Goal: Task Accomplishment & Management: Complete application form

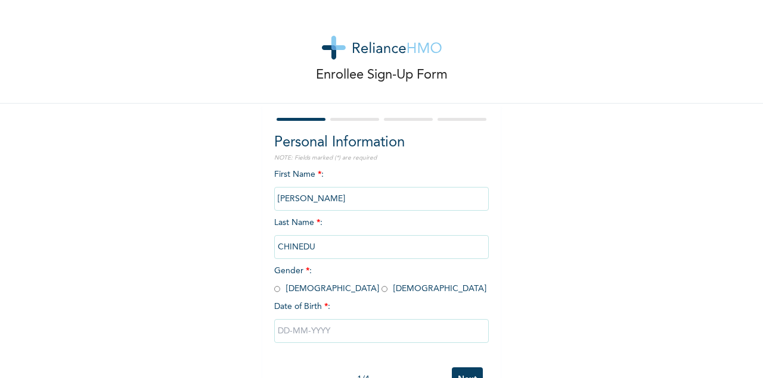
click at [343, 200] on input "[PERSON_NAME]" at bounding box center [381, 199] width 215 height 24
click at [345, 197] on input "[PERSON_NAME]" at bounding box center [381, 199] width 215 height 24
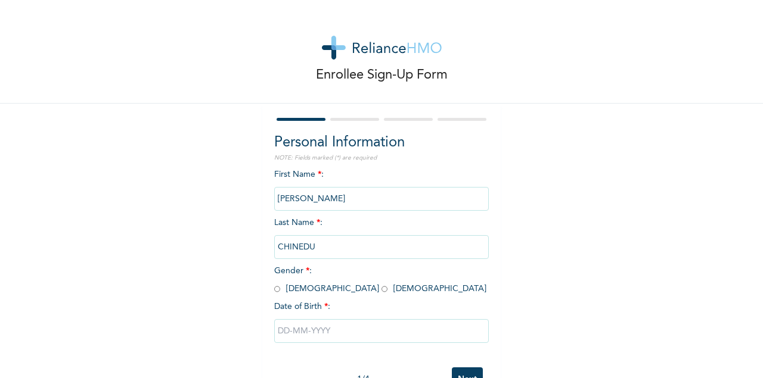
click at [327, 247] on input "CHINEDU" at bounding box center [381, 247] width 215 height 24
click at [278, 289] on input "radio" at bounding box center [277, 289] width 6 height 11
radio input "true"
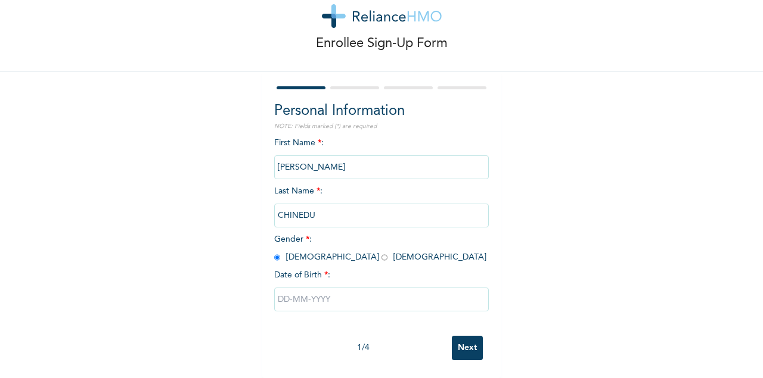
click at [328, 305] on input "text" at bounding box center [381, 300] width 215 height 24
select select "8"
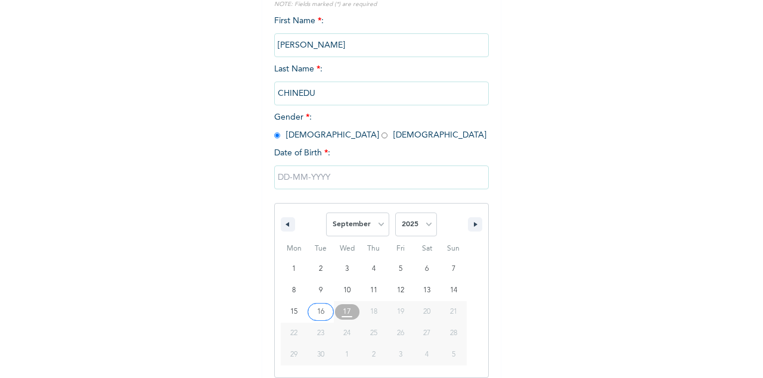
scroll to position [154, 0]
click at [395, 212] on select "2025 2024 2023 2022 2021 2020 2019 2018 2017 2016 2015 2014 2013 2012 2011 2010…" at bounding box center [416, 224] width 42 height 24
select select "1994"
click option "1994" at bounding box center [0, 0] width 0 height 0
click at [326, 212] on select "January February March April May June July August September October November De…" at bounding box center [357, 224] width 63 height 24
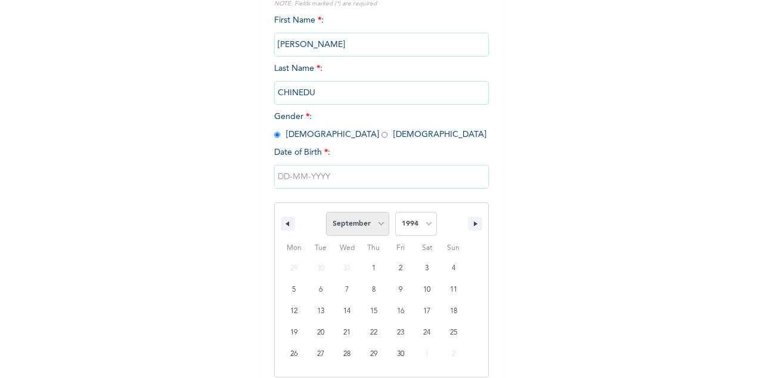
select select "2"
click option "March" at bounding box center [0, 0] width 0 height 0
type input "[DATE]"
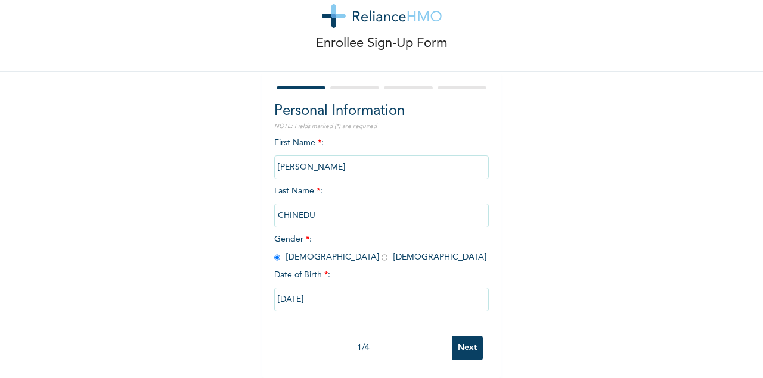
click at [356, 216] on input "CHINEDU" at bounding box center [381, 216] width 215 height 24
click at [348, 168] on input "[PERSON_NAME]" at bounding box center [381, 168] width 215 height 24
click at [476, 347] on input "Next" at bounding box center [467, 348] width 31 height 24
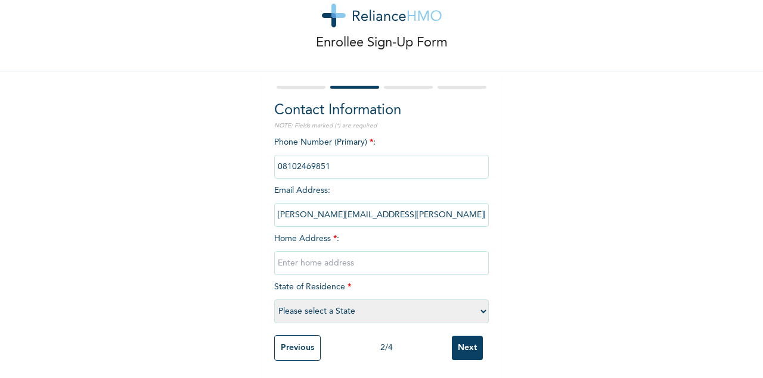
click at [372, 260] on input "text" at bounding box center [381, 263] width 215 height 24
type input "36, Dada Onijama Awo di ora estste, Oregie Ajeromi"
select select "25"
click option "[GEOGRAPHIC_DATA]" at bounding box center [0, 0] width 0 height 0
click at [465, 351] on input "Next" at bounding box center [467, 348] width 31 height 24
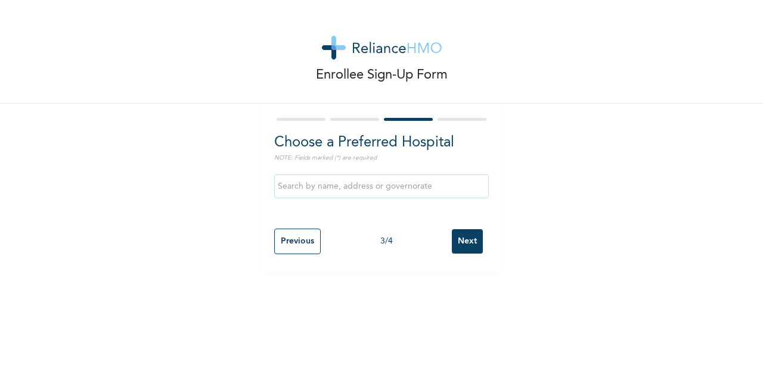
scroll to position [0, 0]
click at [393, 185] on input "text" at bounding box center [381, 187] width 215 height 24
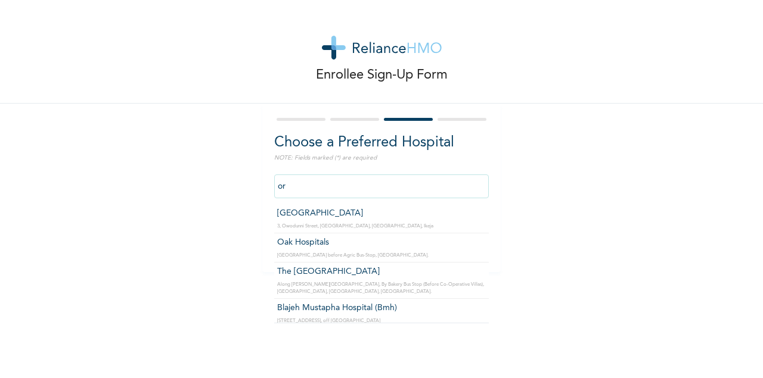
type input "o"
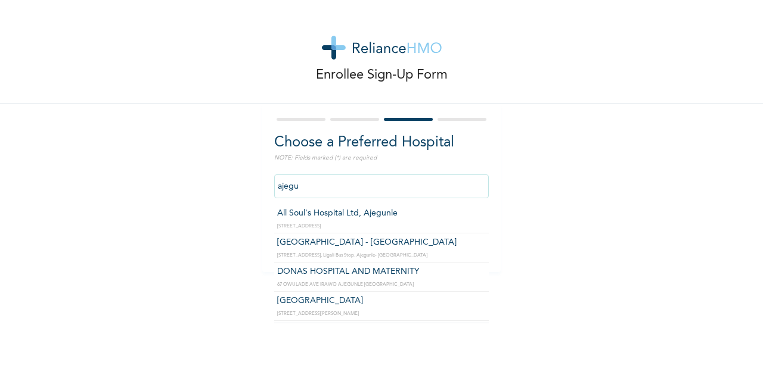
type input "[GEOGRAPHIC_DATA] - [GEOGRAPHIC_DATA]"
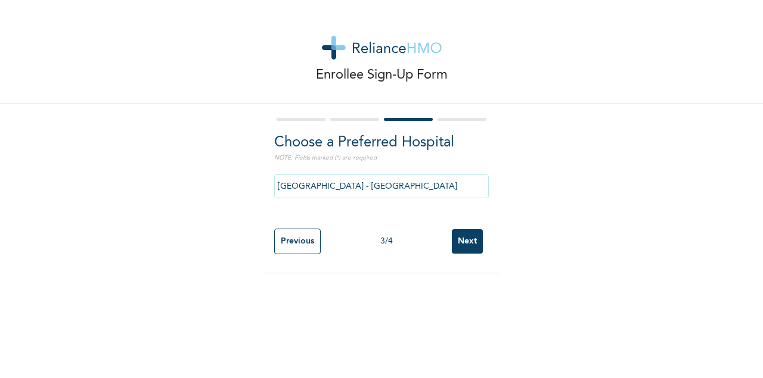
click at [469, 236] on input "Next" at bounding box center [467, 241] width 31 height 24
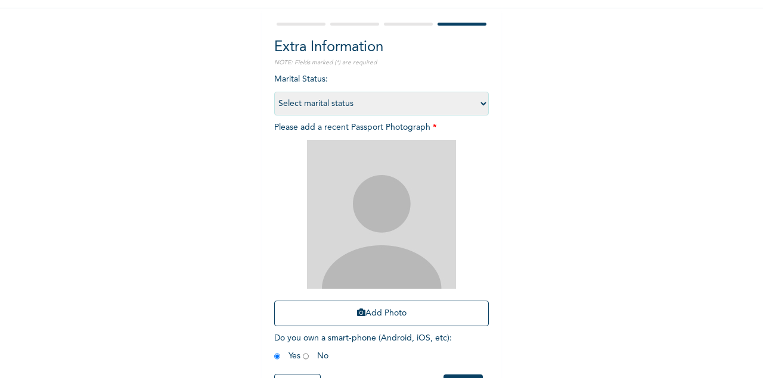
scroll to position [66, 0]
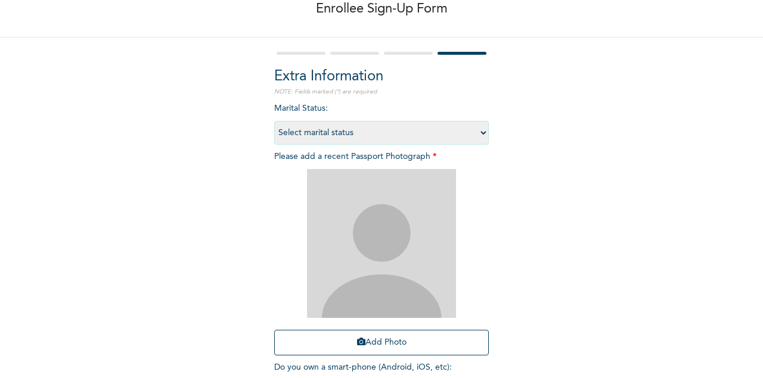
click at [274, 121] on select "Select marital status [DEMOGRAPHIC_DATA] Married [DEMOGRAPHIC_DATA] Widow/[DEMO…" at bounding box center [381, 133] width 215 height 24
select select "1"
click option "Single" at bounding box center [0, 0] width 0 height 0
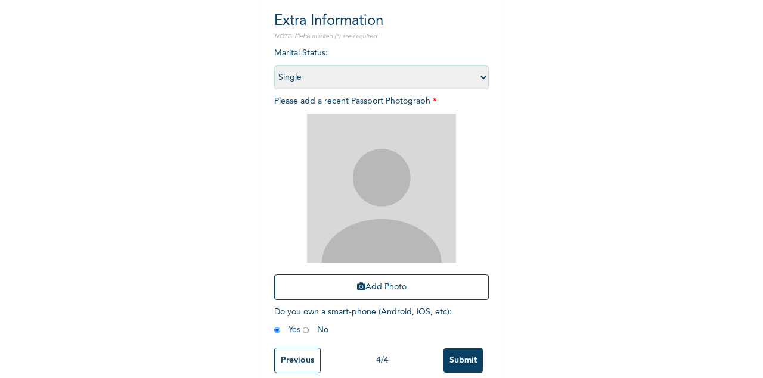
scroll to position [135, 0]
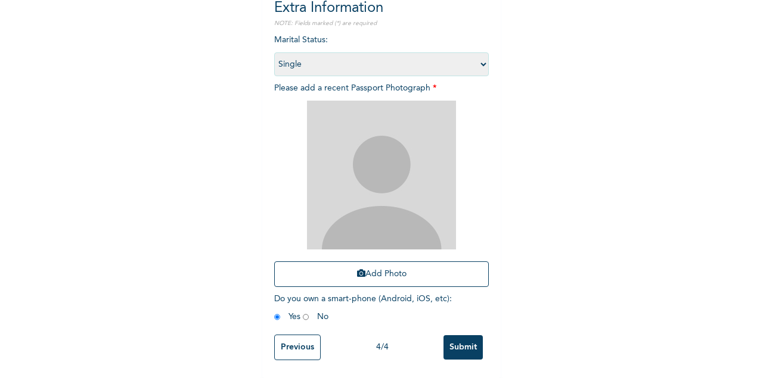
click at [274, 52] on select "Select marital status [DEMOGRAPHIC_DATA] Married [DEMOGRAPHIC_DATA] Widow/[DEMO…" at bounding box center [381, 64] width 215 height 24
click option "Single" at bounding box center [0, 0] width 0 height 0
click at [458, 266] on button "Add Photo" at bounding box center [381, 275] width 215 height 26
click at [413, 273] on button "Add Photo" at bounding box center [381, 275] width 215 height 26
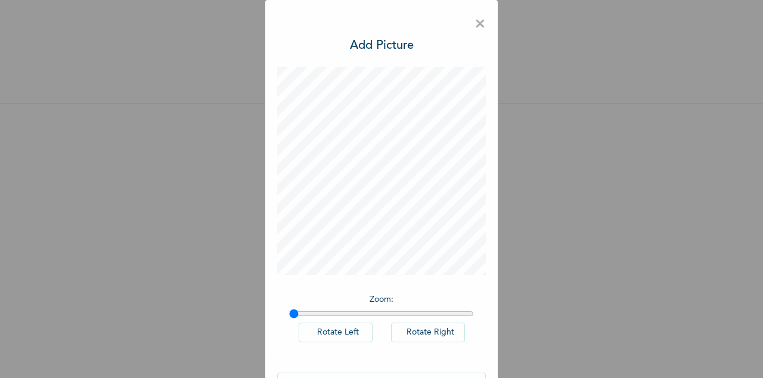
scroll to position [0, 0]
type input "1"
drag, startPoint x: 296, startPoint y: 316, endPoint x: 266, endPoint y: 330, distance: 32.6
click at [289, 319] on input "range" at bounding box center [381, 314] width 185 height 10
click at [480, 27] on span "×" at bounding box center [479, 24] width 11 height 25
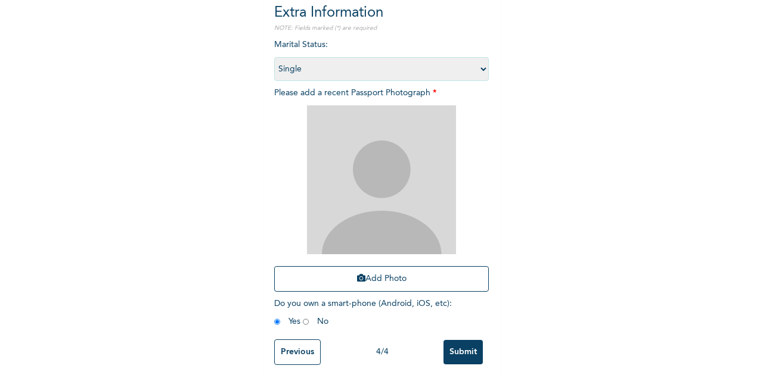
scroll to position [135, 0]
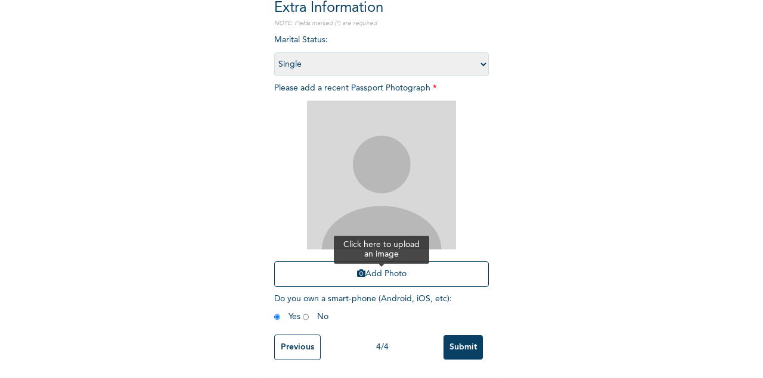
click at [392, 274] on button "Add Photo" at bounding box center [381, 275] width 215 height 26
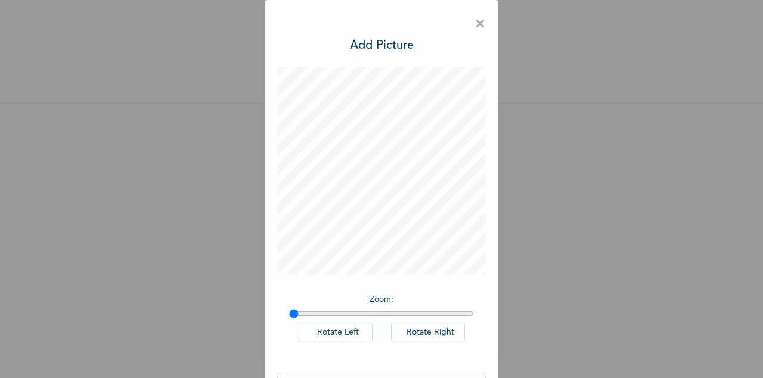
scroll to position [0, 0]
click at [382, 316] on input "range" at bounding box center [381, 314] width 185 height 10
click at [313, 312] on input "range" at bounding box center [381, 314] width 185 height 10
click at [301, 314] on input "range" at bounding box center [381, 314] width 185 height 10
click at [385, 45] on h3 "Add Picture" at bounding box center [382, 46] width 64 height 18
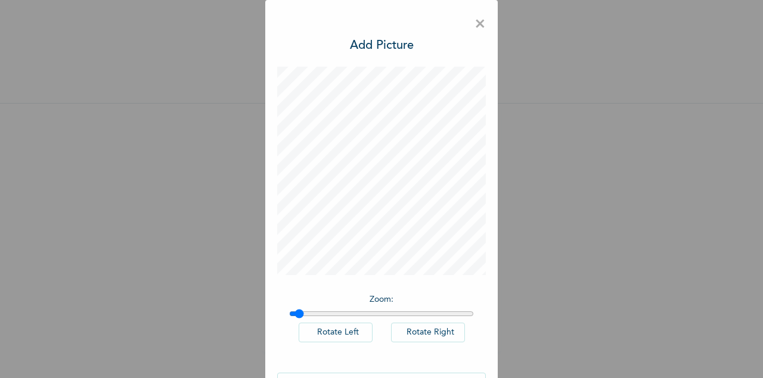
scroll to position [42, 0]
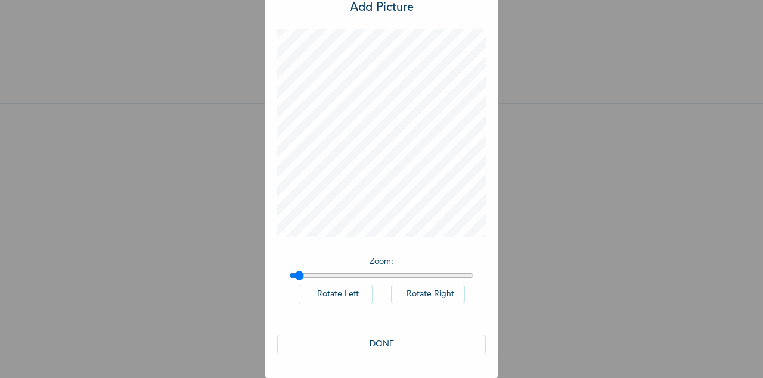
click at [289, 271] on div "Zoom : Rotate Left Rotate Right" at bounding box center [381, 286] width 209 height 73
type input "1"
click at [290, 275] on input "range" at bounding box center [381, 276] width 185 height 10
click at [375, 343] on button "DONE" at bounding box center [381, 345] width 209 height 20
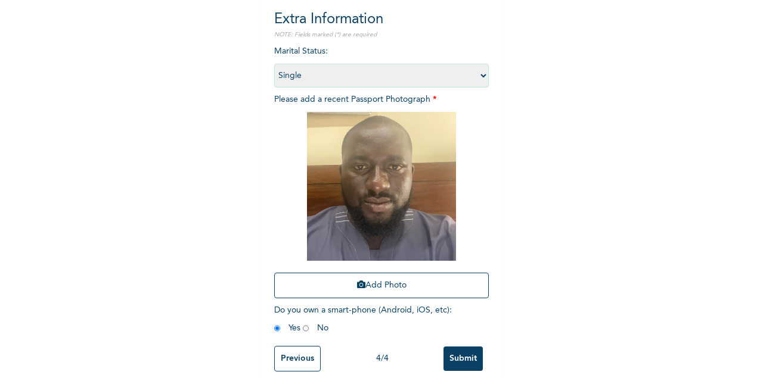
scroll to position [135, 0]
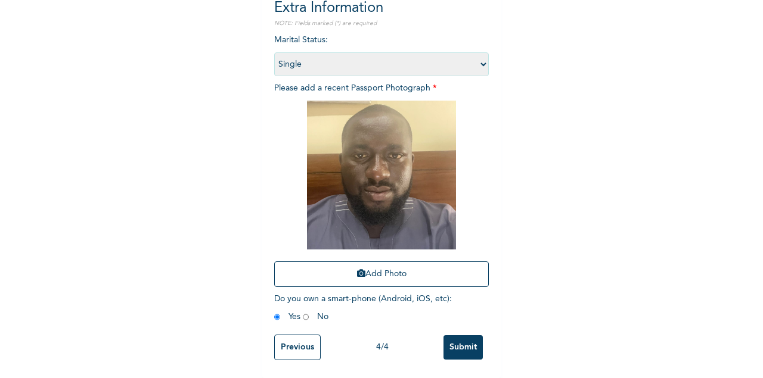
click at [306, 320] on input "radio" at bounding box center [306, 317] width 6 height 11
radio input "true"
click at [275, 320] on input "radio" at bounding box center [277, 317] width 6 height 11
radio input "true"
click at [467, 347] on input "Submit" at bounding box center [462, 347] width 39 height 24
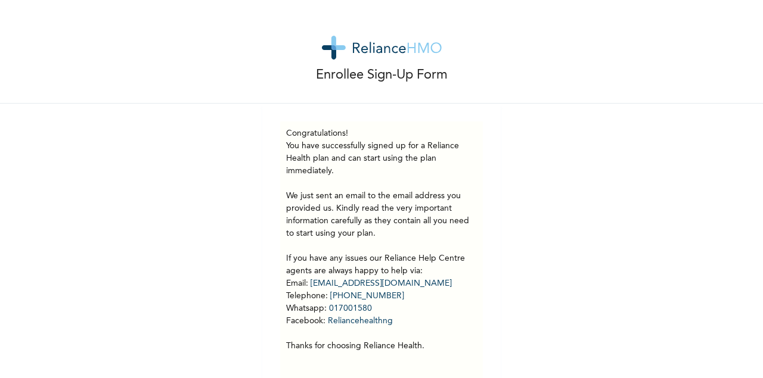
scroll to position [23, 0]
